Goal: Find specific page/section: Find specific page/section

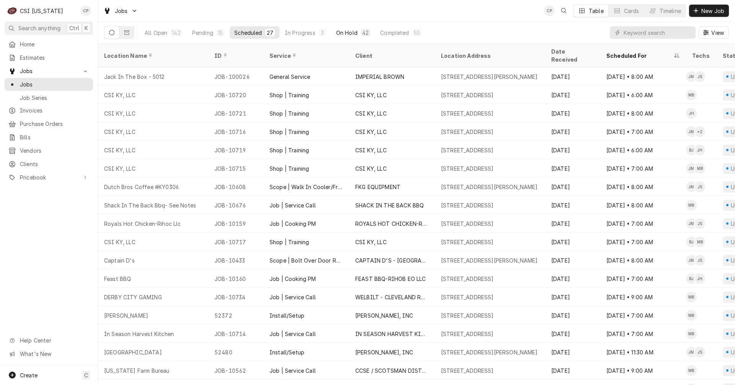
click at [343, 36] on div "On Hold" at bounding box center [346, 33] width 21 height 8
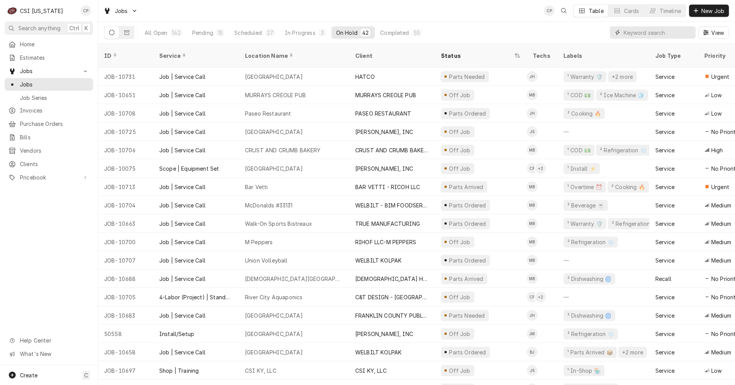
click at [656, 32] on input "Dynamic Content Wrapper" at bounding box center [657, 32] width 68 height 12
type input "the grand"
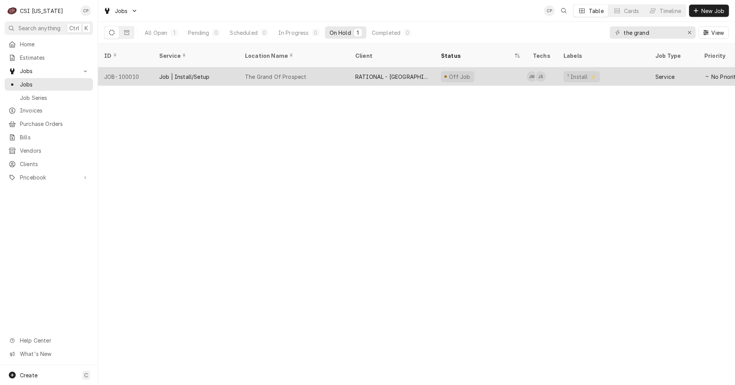
click at [289, 73] on div "The Grand Of Prospect" at bounding box center [275, 77] width 61 height 8
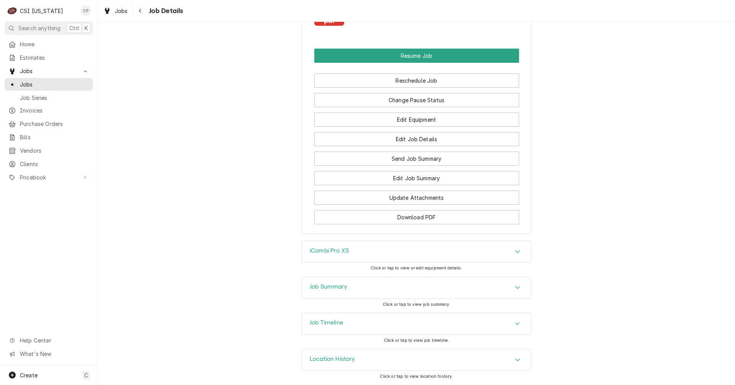
scroll to position [902, 0]
click at [331, 286] on h3 "Job Summary" at bounding box center [329, 286] width 38 height 7
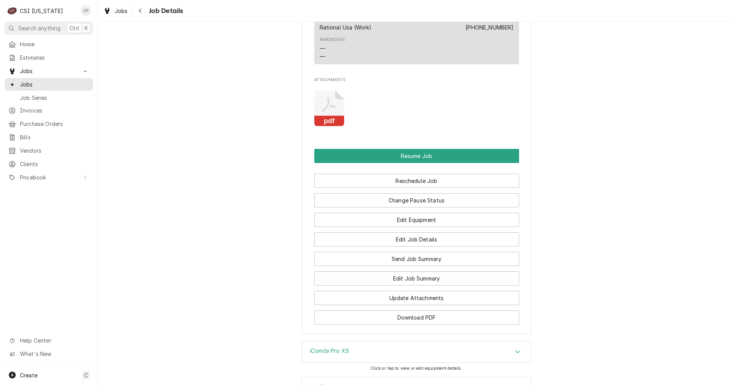
scroll to position [763, 0]
